Goal: Transaction & Acquisition: Purchase product/service

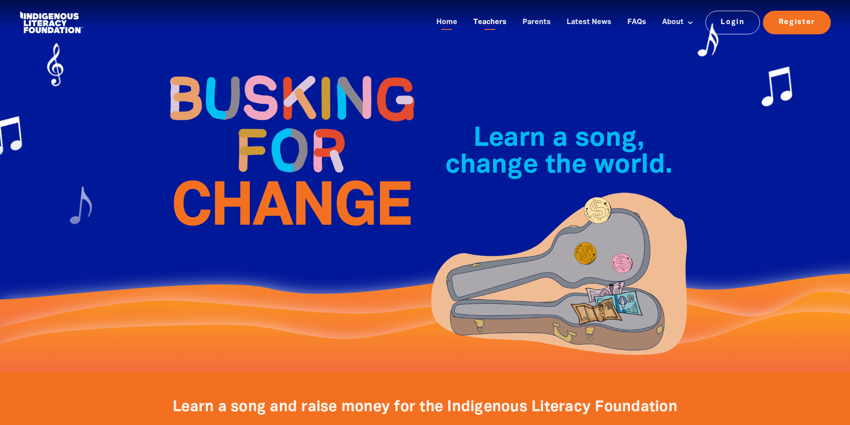
click at [498, 24] on link "Teachers" at bounding box center [490, 22] width 44 height 15
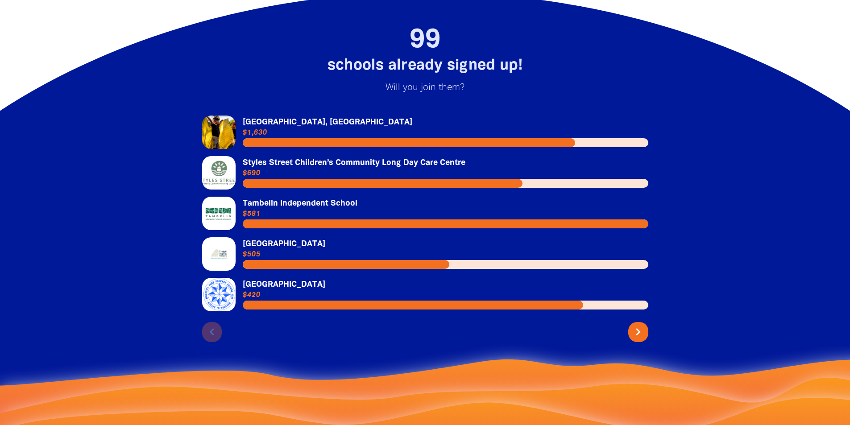
scroll to position [2007, 0]
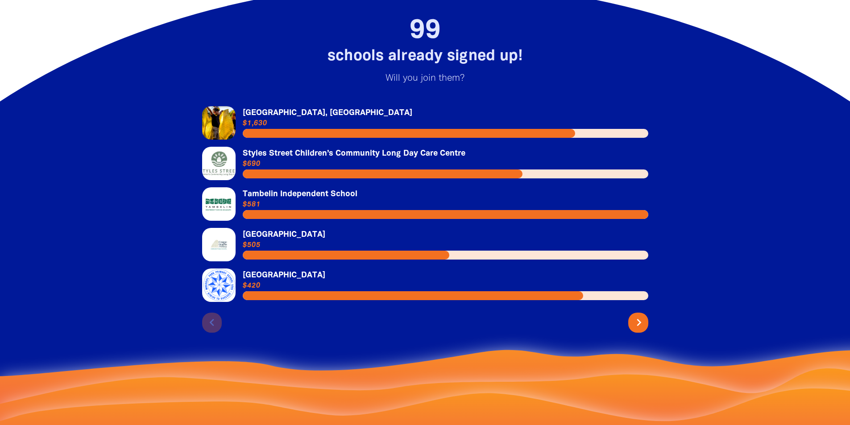
click at [642, 315] on icon "chevron_right" at bounding box center [639, 322] width 14 height 14
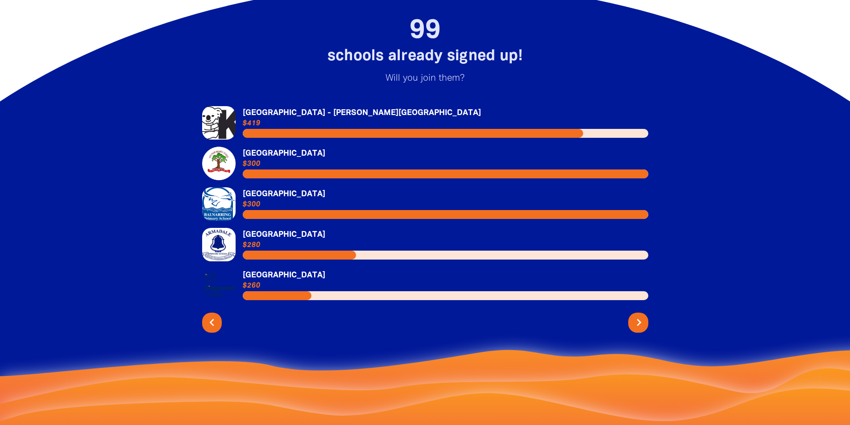
click at [642, 316] on icon "chevron_right" at bounding box center [639, 322] width 14 height 14
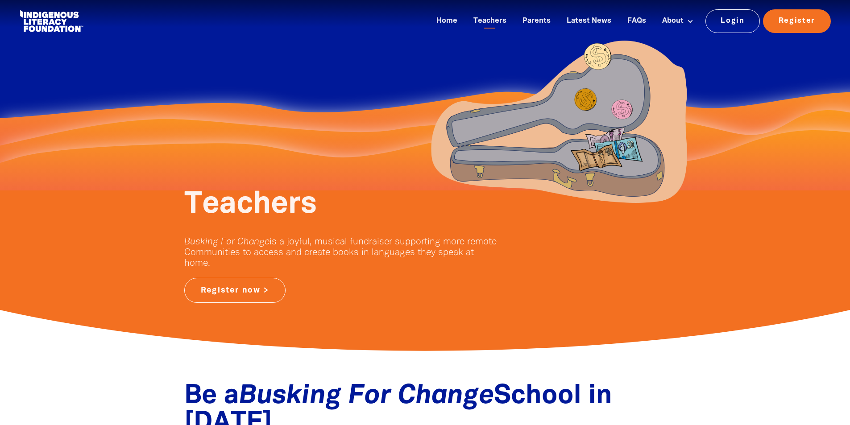
scroll to position [0, 0]
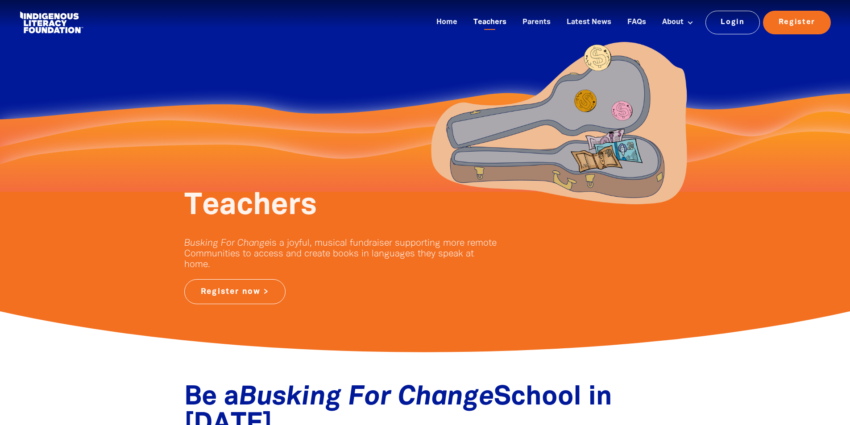
click at [502, 25] on link "Teachers" at bounding box center [490, 22] width 44 height 15
click at [452, 27] on link "Home" at bounding box center [447, 22] width 32 height 15
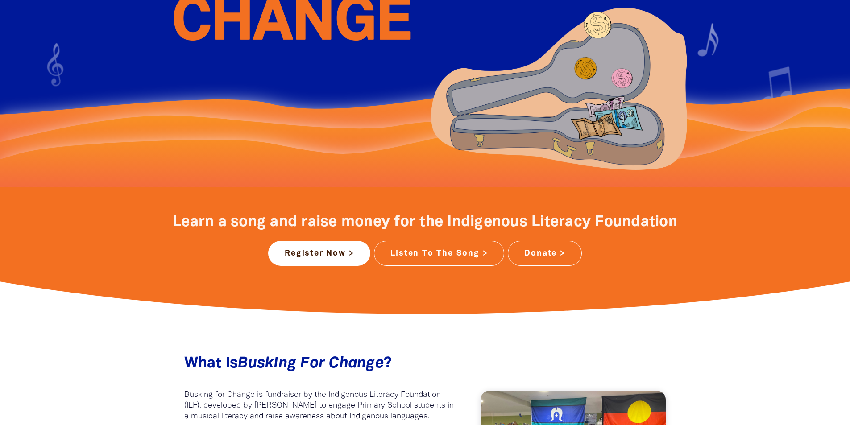
scroll to position [201, 0]
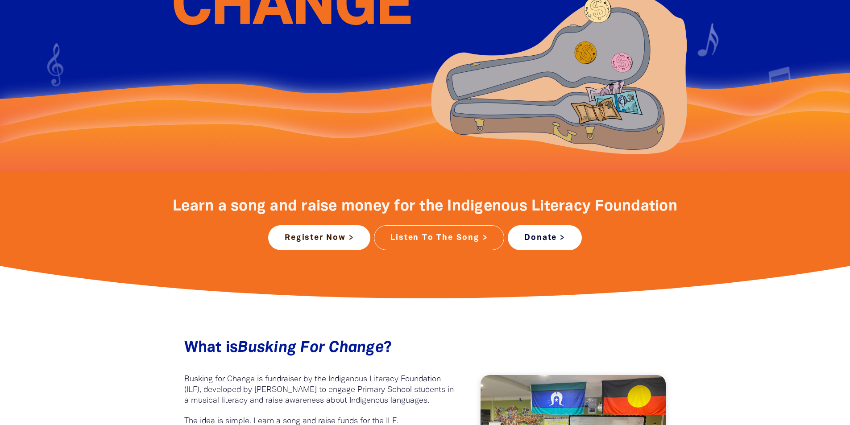
click at [571, 244] on link "Donate >" at bounding box center [545, 237] width 74 height 25
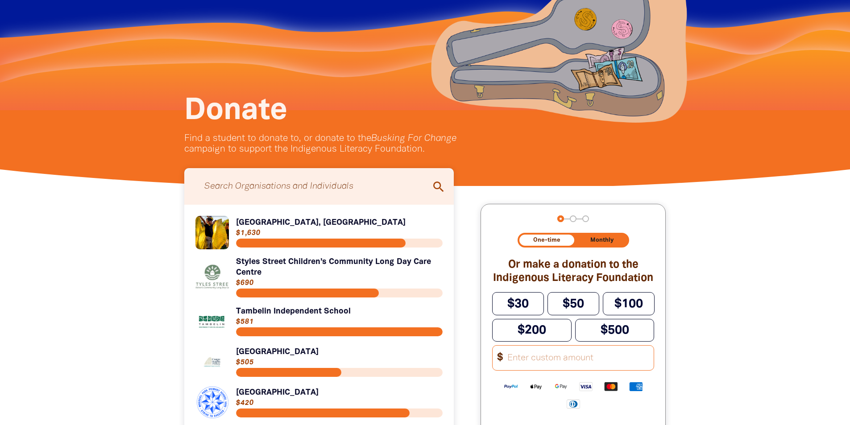
scroll to position [100, 0]
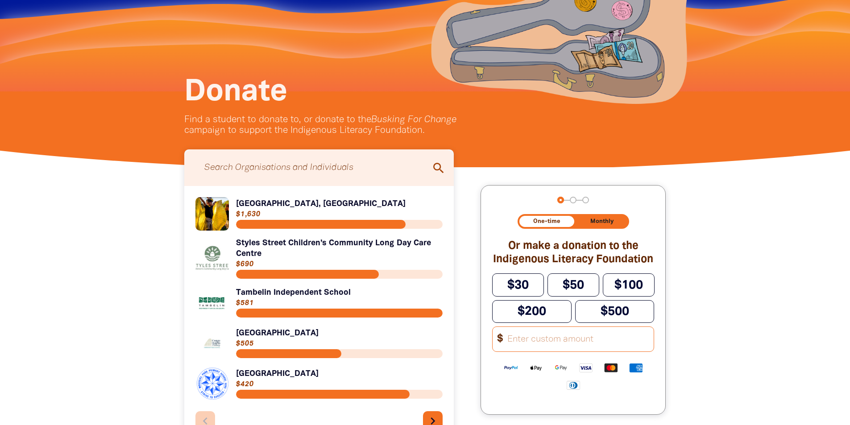
click at [561, 348] on input "Other Amount" at bounding box center [578, 339] width 152 height 25
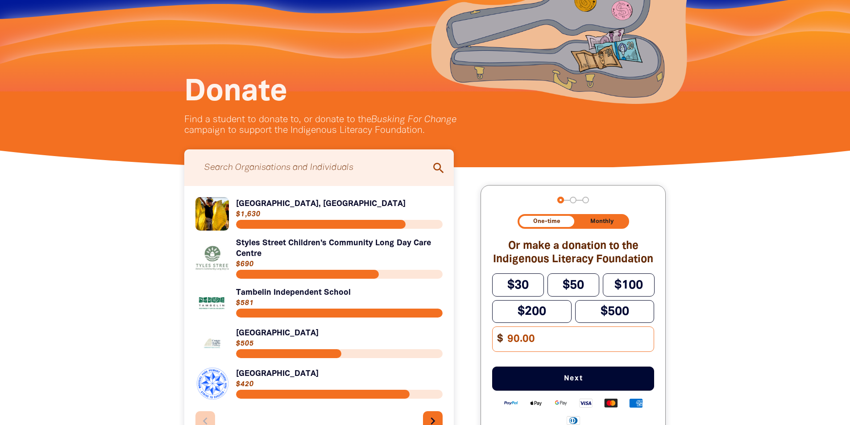
type input "90.00"
click at [582, 382] on span "Next" at bounding box center [573, 378] width 132 height 7
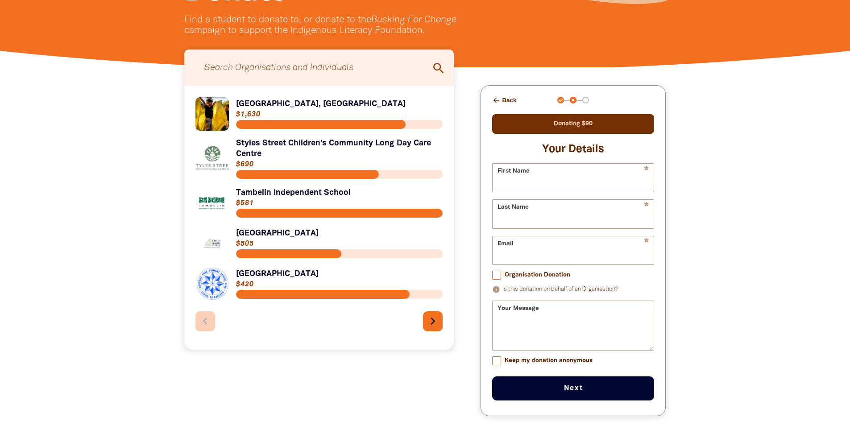
scroll to position [206, 0]
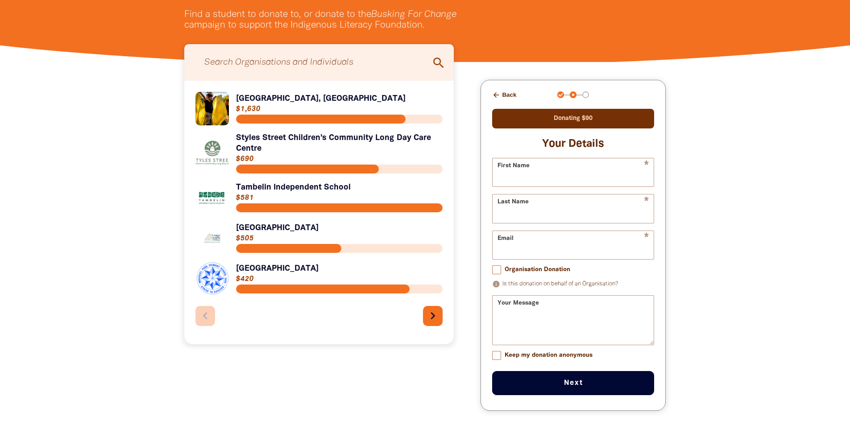
click at [493, 274] on input "Organisation Donation" at bounding box center [496, 269] width 9 height 9
checkbox input "true"
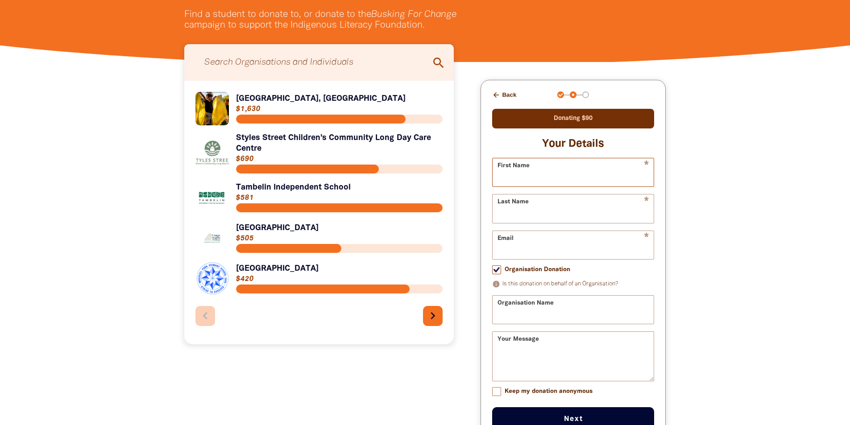
click at [537, 171] on input "First Name" at bounding box center [572, 172] width 161 height 28
type input "Brunhild"
click at [571, 211] on input "Last Name" at bounding box center [572, 208] width 161 height 28
type input "[PERSON_NAME]"
click at [570, 252] on input "Email" at bounding box center [572, 245] width 161 height 28
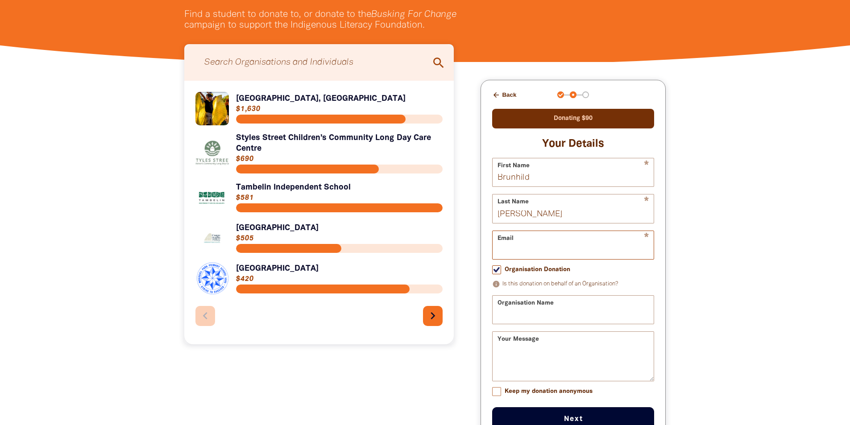
type input "[DOMAIN_NAME][EMAIL_ADDRESS][DOMAIN_NAME]"
click at [572, 315] on input "Organisation Name" at bounding box center [572, 310] width 161 height 28
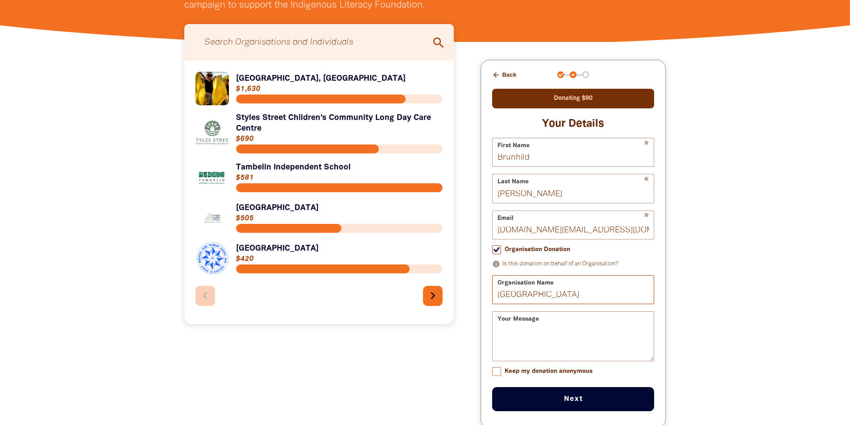
scroll to position [306, 0]
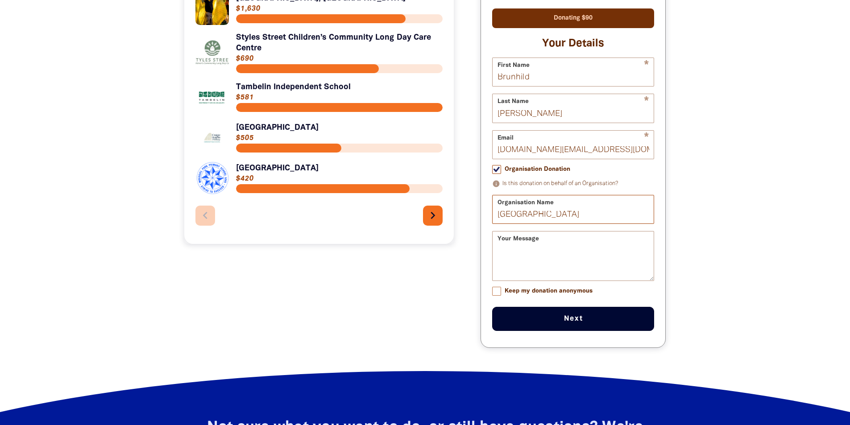
type input "[GEOGRAPHIC_DATA]"
click at [575, 327] on button "Next chevron_right" at bounding box center [573, 319] width 162 height 24
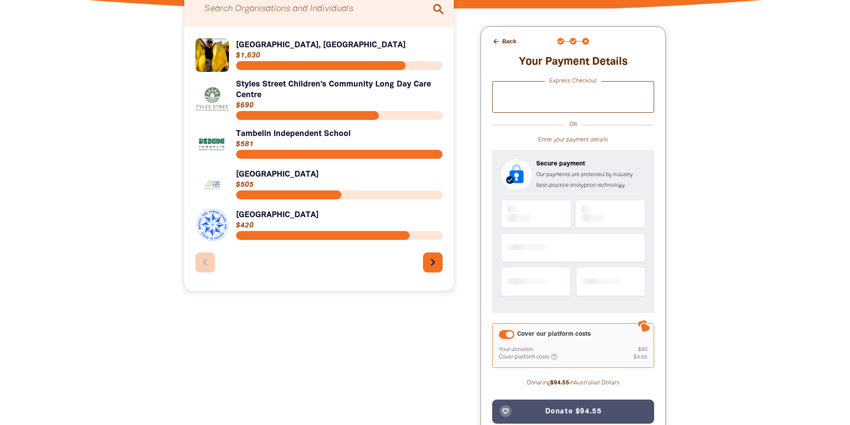
scroll to position [257, 0]
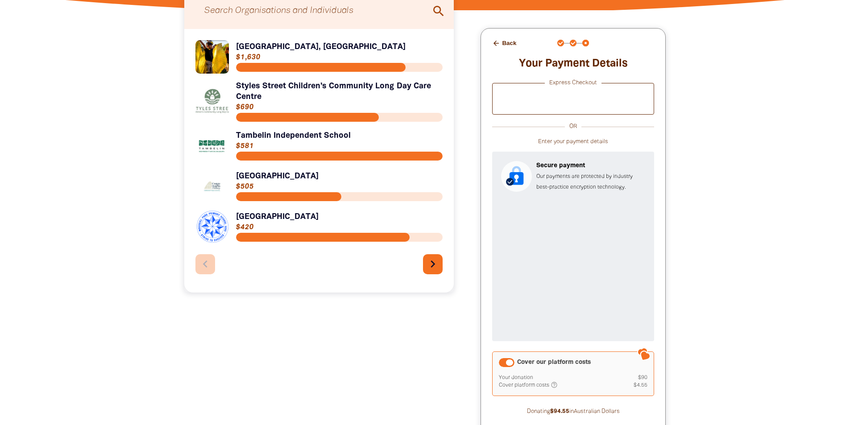
click at [509, 361] on div "Cover our platform costs" at bounding box center [507, 362] width 16 height 9
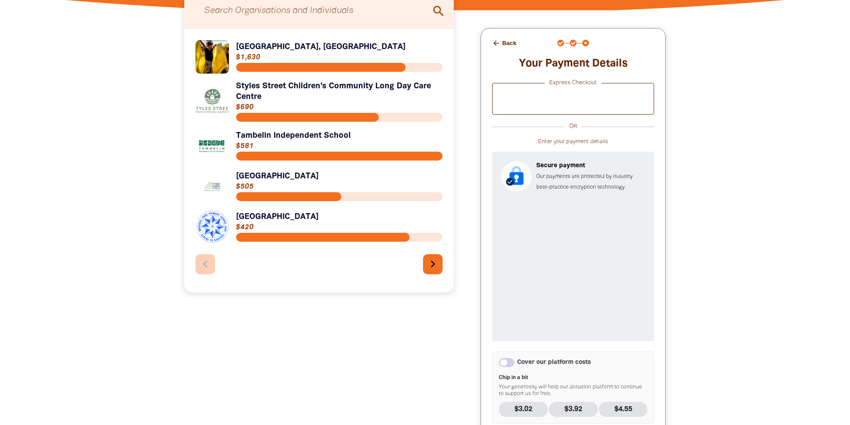
click at [701, 331] on div at bounding box center [425, 264] width 850 height 508
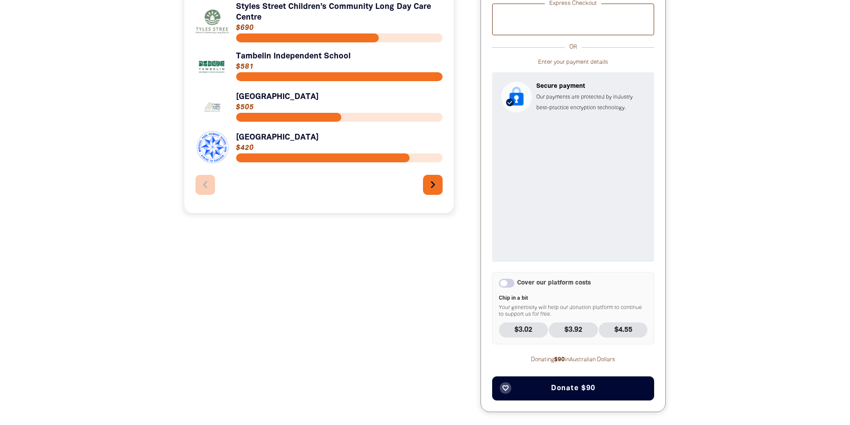
scroll to position [335, 0]
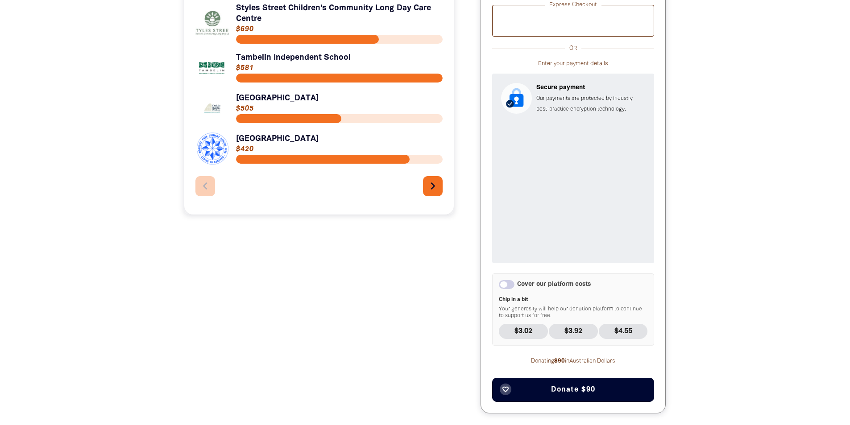
click at [598, 391] on button "favorite_border Donate $90" at bounding box center [573, 390] width 162 height 24
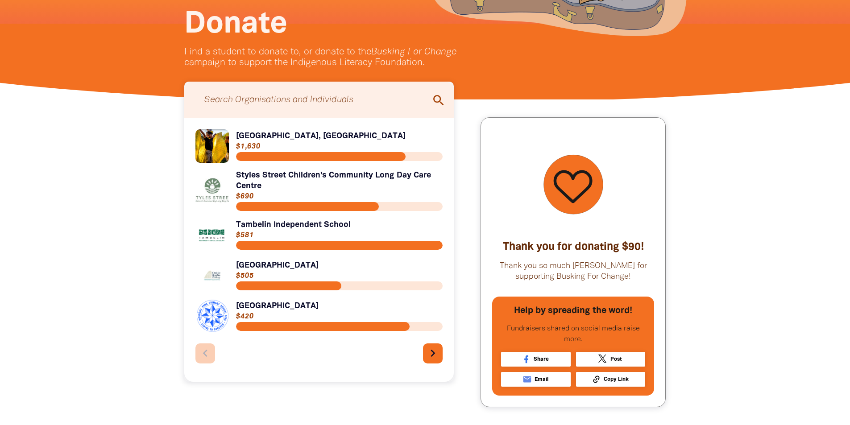
scroll to position [161, 0]
